Goal: Transaction & Acquisition: Purchase product/service

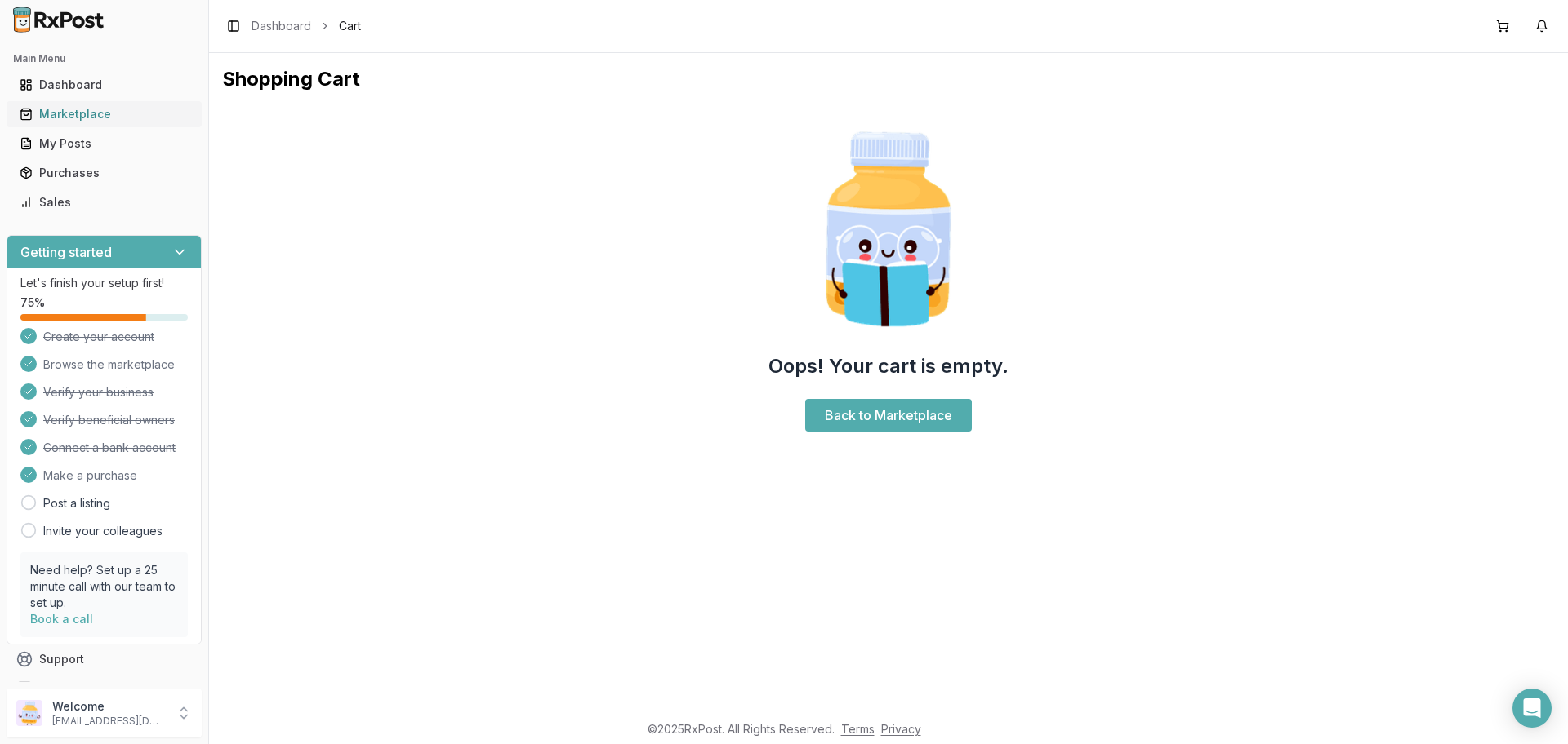
click at [76, 111] on div "Marketplace" at bounding box center [104, 114] width 169 height 16
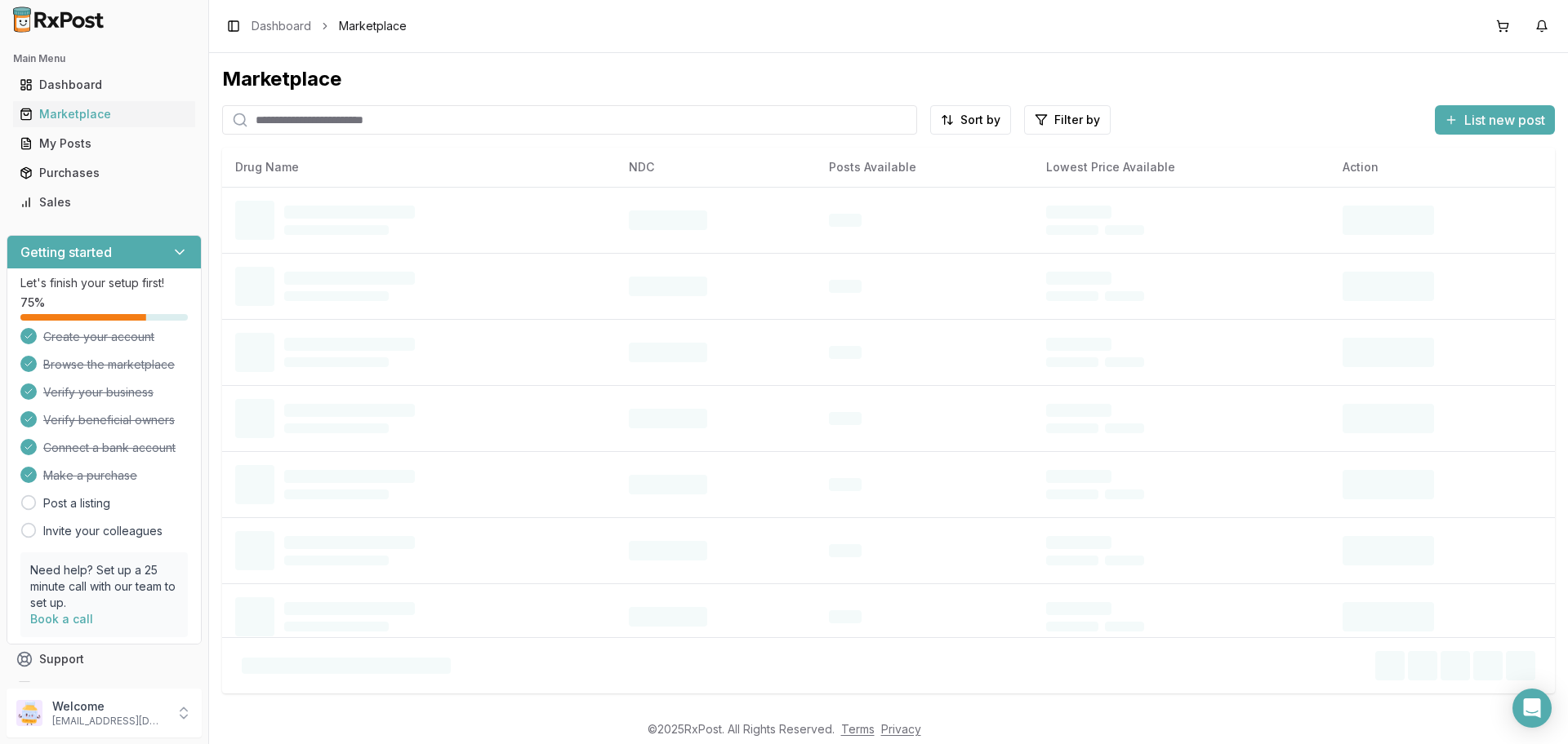
click at [298, 124] on input "search" at bounding box center [569, 120] width 695 height 30
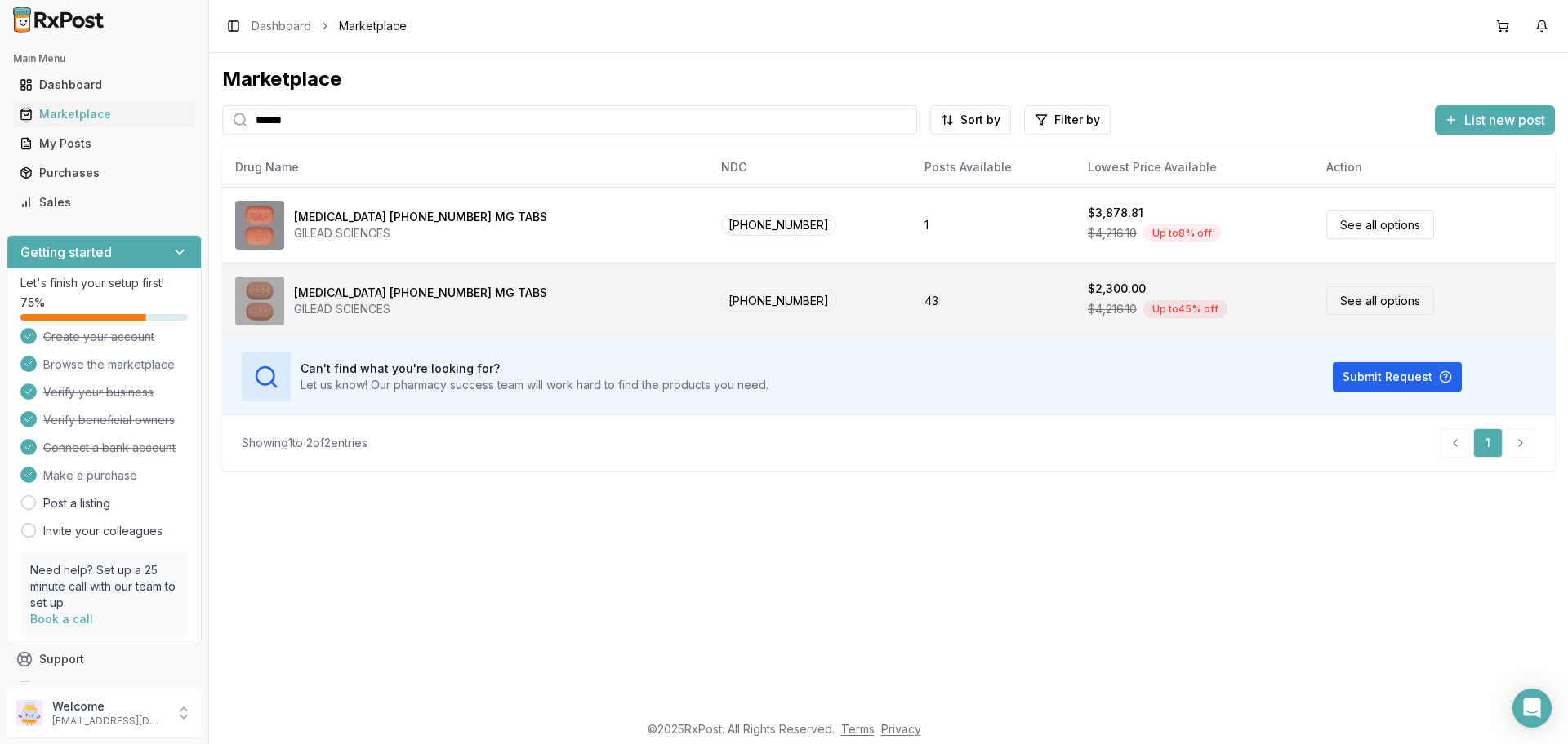
type input "******"
click at [1341, 301] on link "See all options" at bounding box center [1380, 301] width 108 height 29
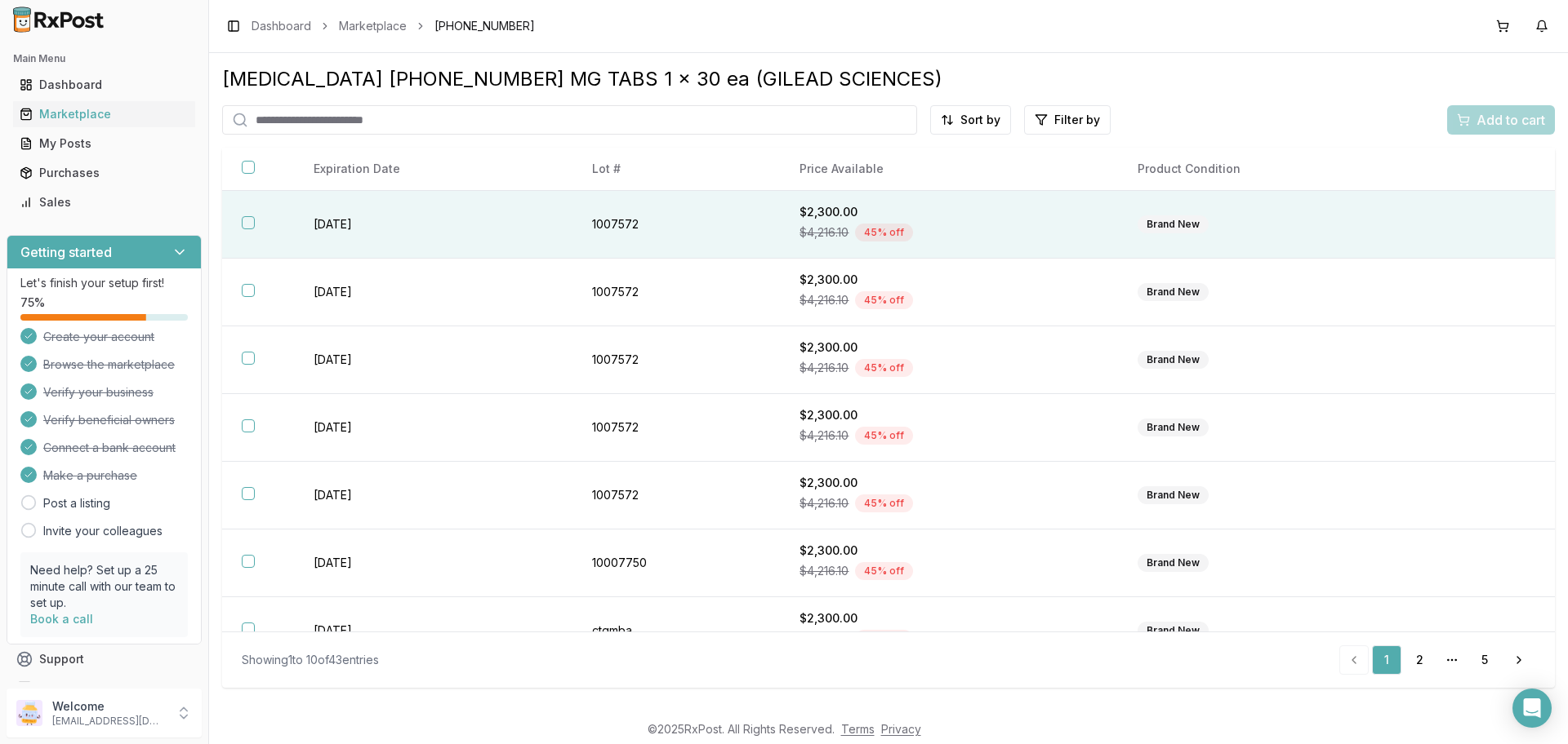
click at [251, 221] on button "button" at bounding box center [248, 223] width 13 height 13
click at [1508, 113] on span "Add to cart" at bounding box center [1510, 120] width 68 height 20
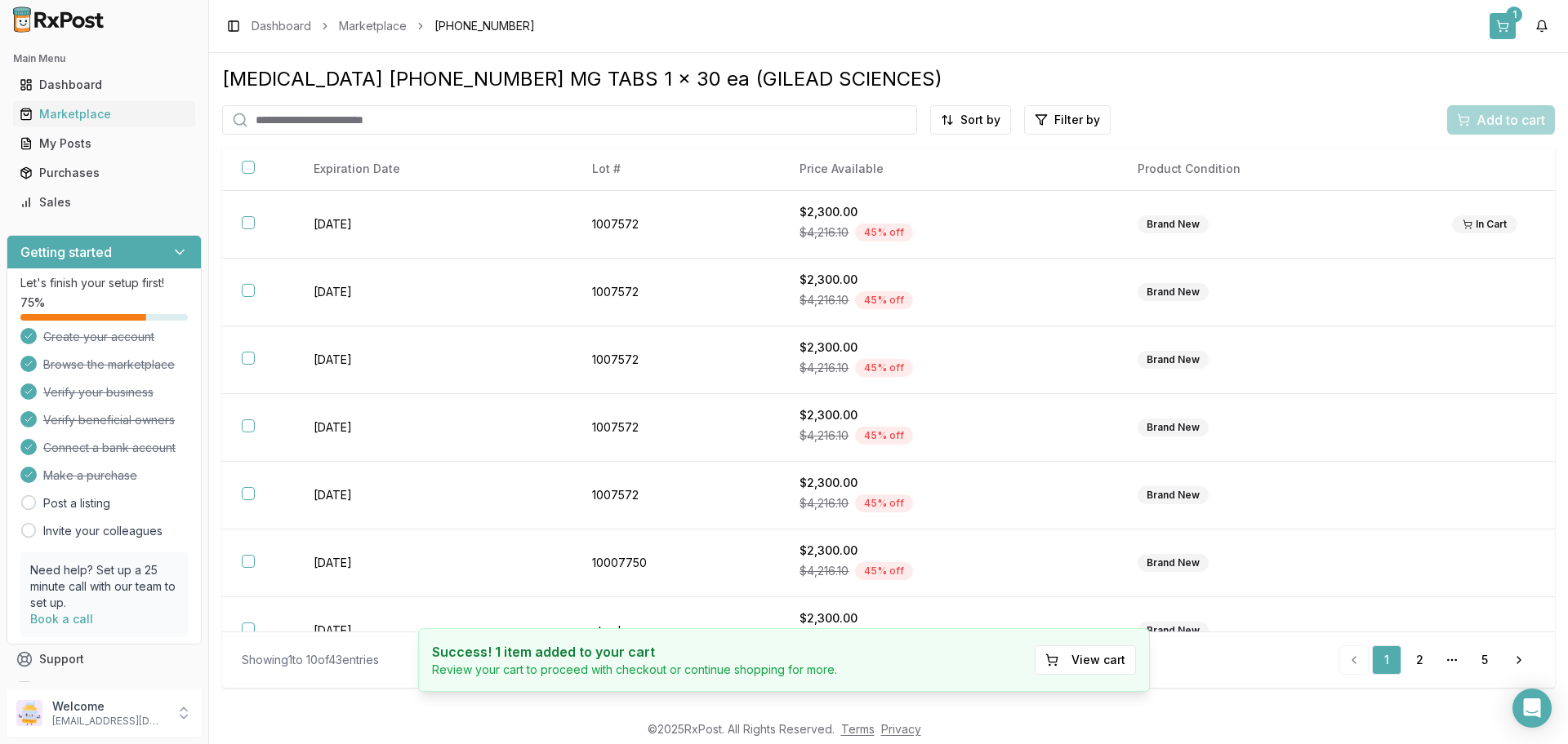
click at [1505, 21] on button "1" at bounding box center [1502, 26] width 26 height 26
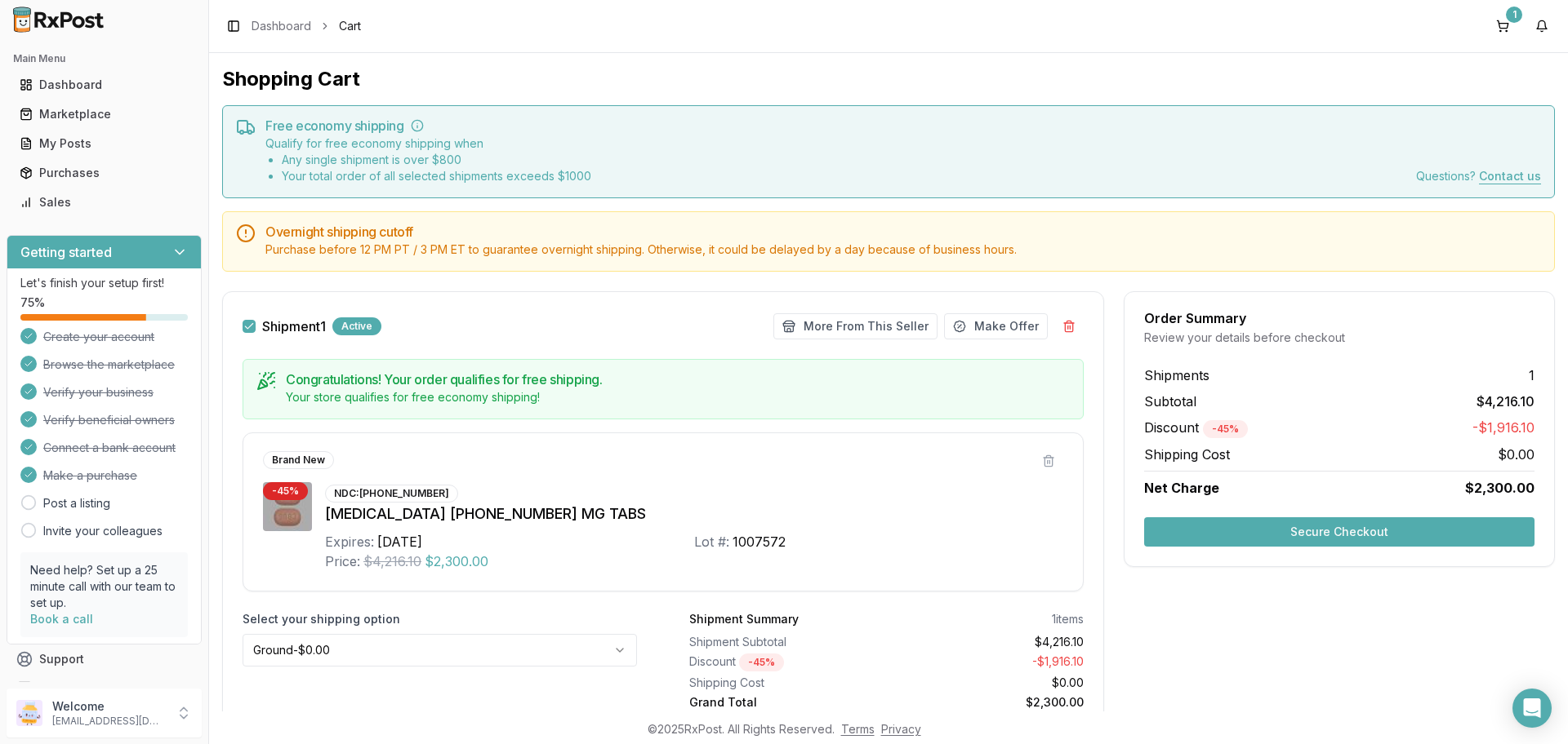
click at [1366, 534] on button "Secure Checkout" at bounding box center [1340, 532] width 390 height 30
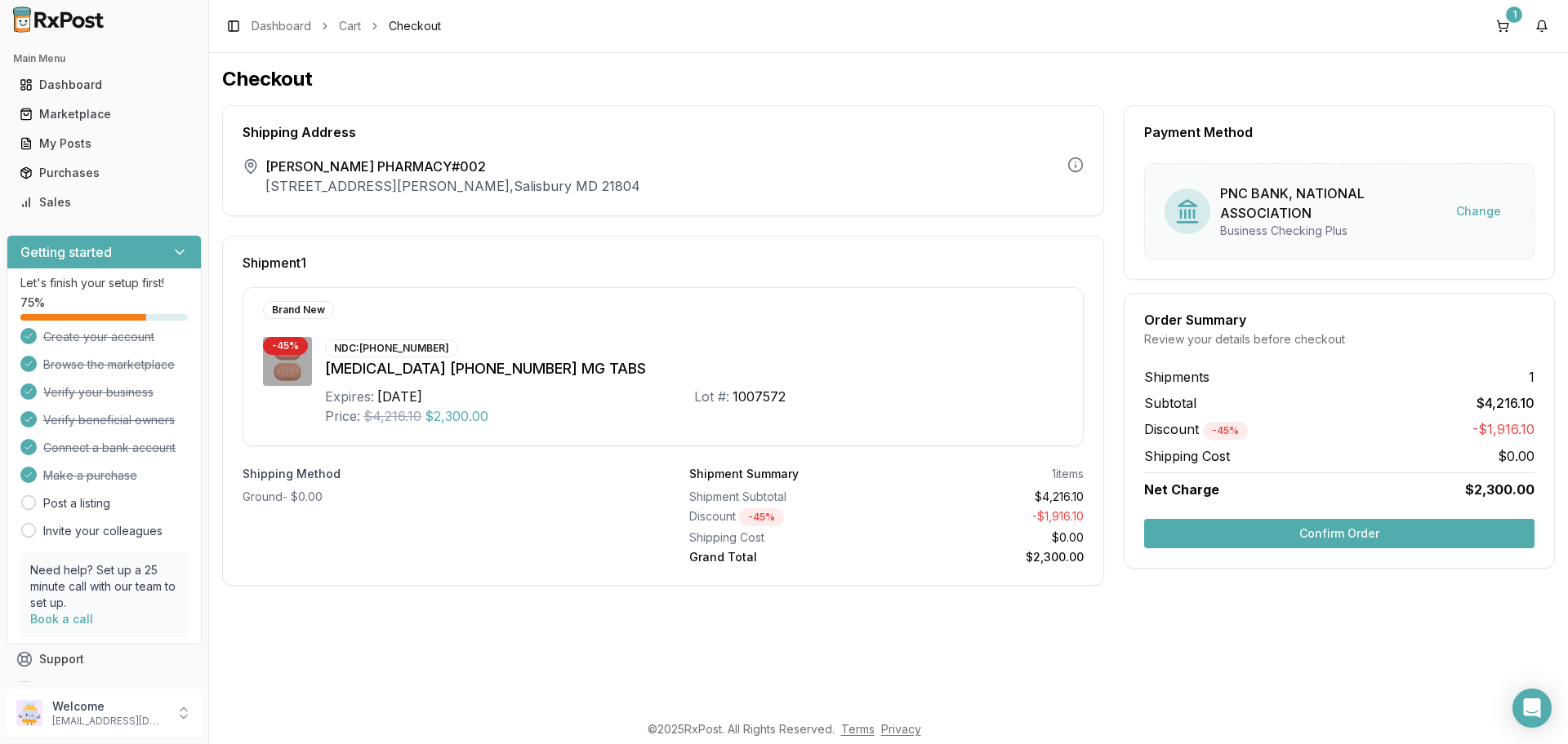
click at [1343, 536] on button "Confirm Order" at bounding box center [1340, 534] width 390 height 30
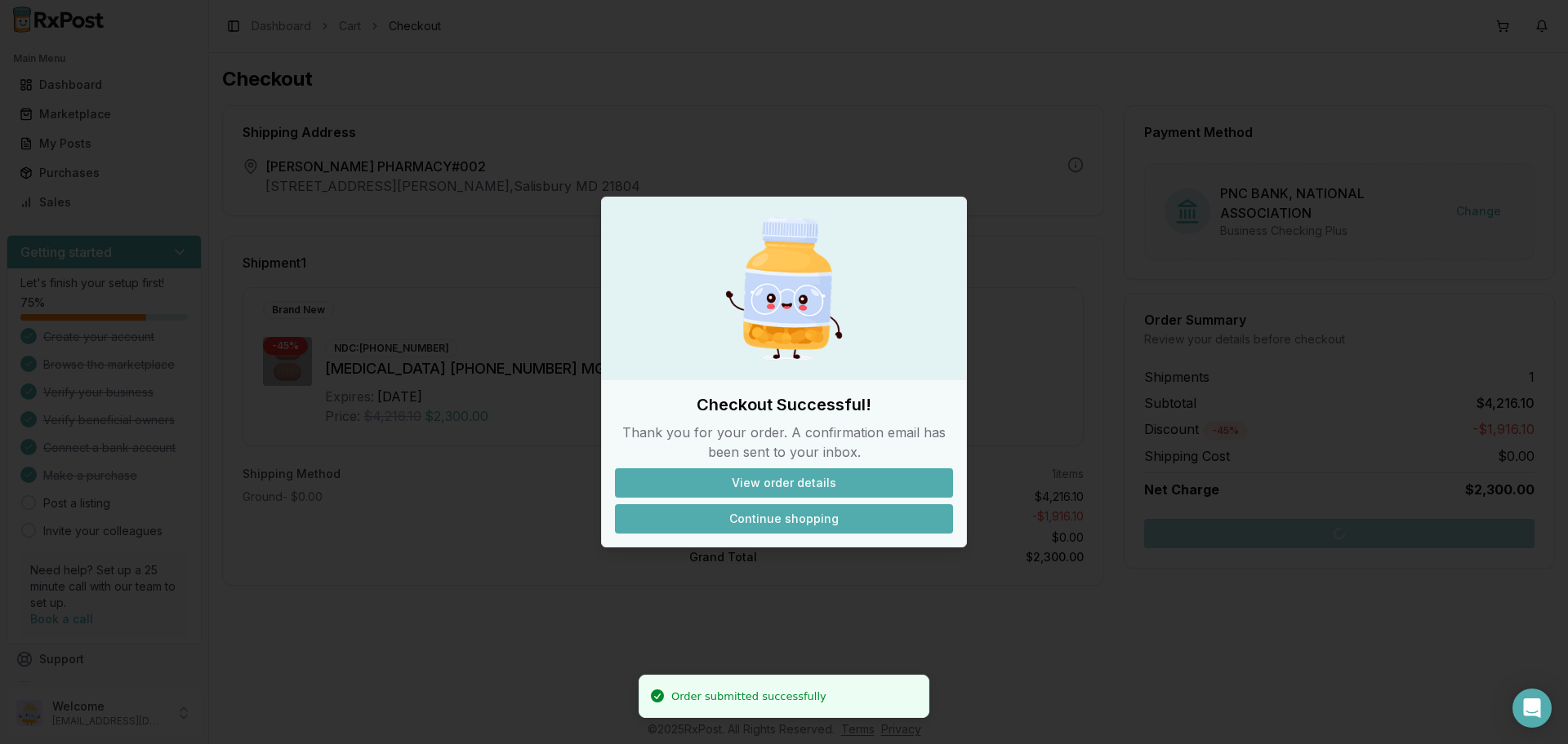
click at [769, 518] on button "Continue shopping" at bounding box center [784, 518] width 338 height 30
